Goal: Information Seeking & Learning: Understand process/instructions

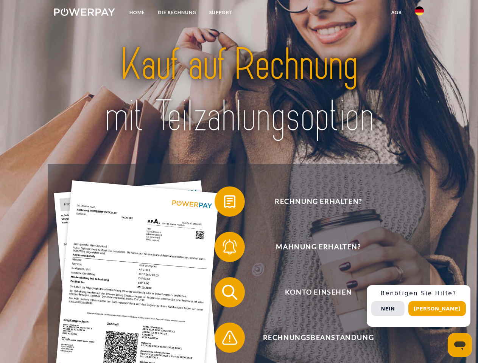
click at [84, 13] on img at bounding box center [84, 12] width 61 height 8
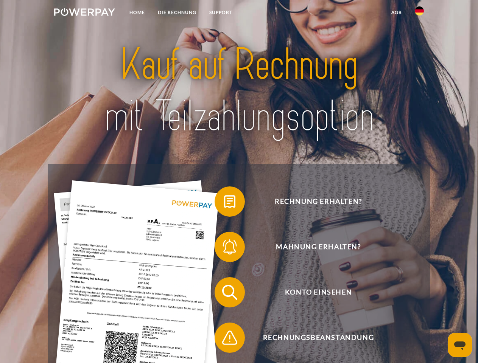
click at [419, 13] on img at bounding box center [419, 10] width 9 height 9
click at [396, 12] on link "agb" at bounding box center [396, 13] width 23 height 14
click at [224, 203] on span at bounding box center [218, 202] width 38 height 38
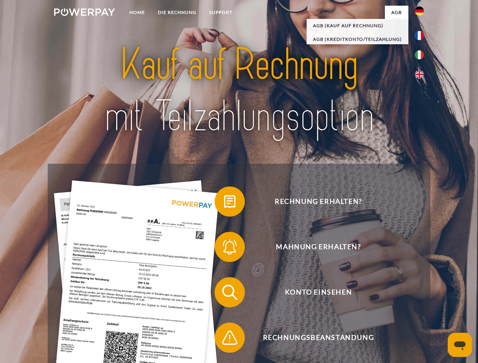
click at [224, 249] on span at bounding box center [218, 247] width 38 height 38
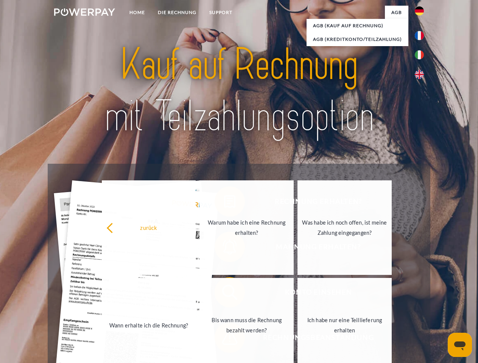
click at [224, 294] on link "Bis wann muss die Rechnung bezahlt werden?" at bounding box center [246, 325] width 94 height 95
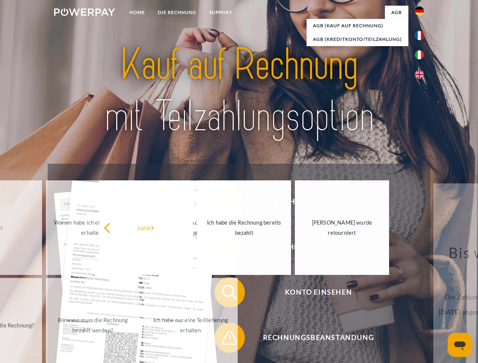
click at [224, 339] on span at bounding box center [218, 338] width 38 height 38
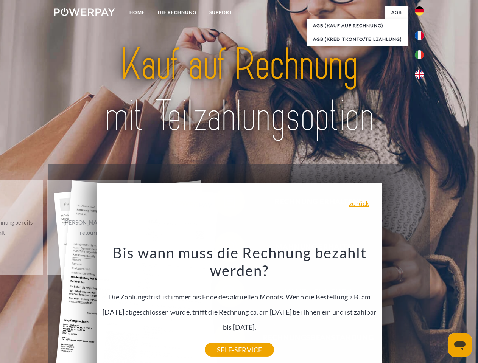
click at [421, 306] on div "Rechnung erhalten? Mahnung erhalten? Konto einsehen" at bounding box center [239, 315] width 382 height 303
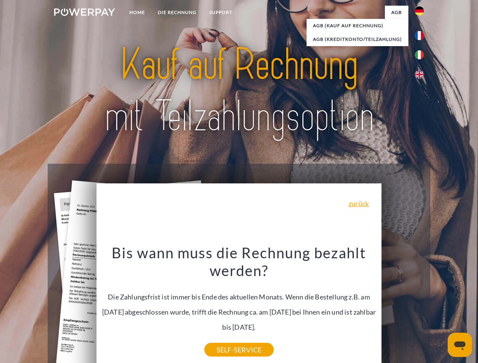
click at [402, 308] on span "Konto einsehen" at bounding box center [317, 292] width 185 height 30
click at [440, 309] on header "Home DIE RECHNUNG SUPPORT" at bounding box center [239, 261] width 478 height 522
